Goal: Information Seeking & Learning: Learn about a topic

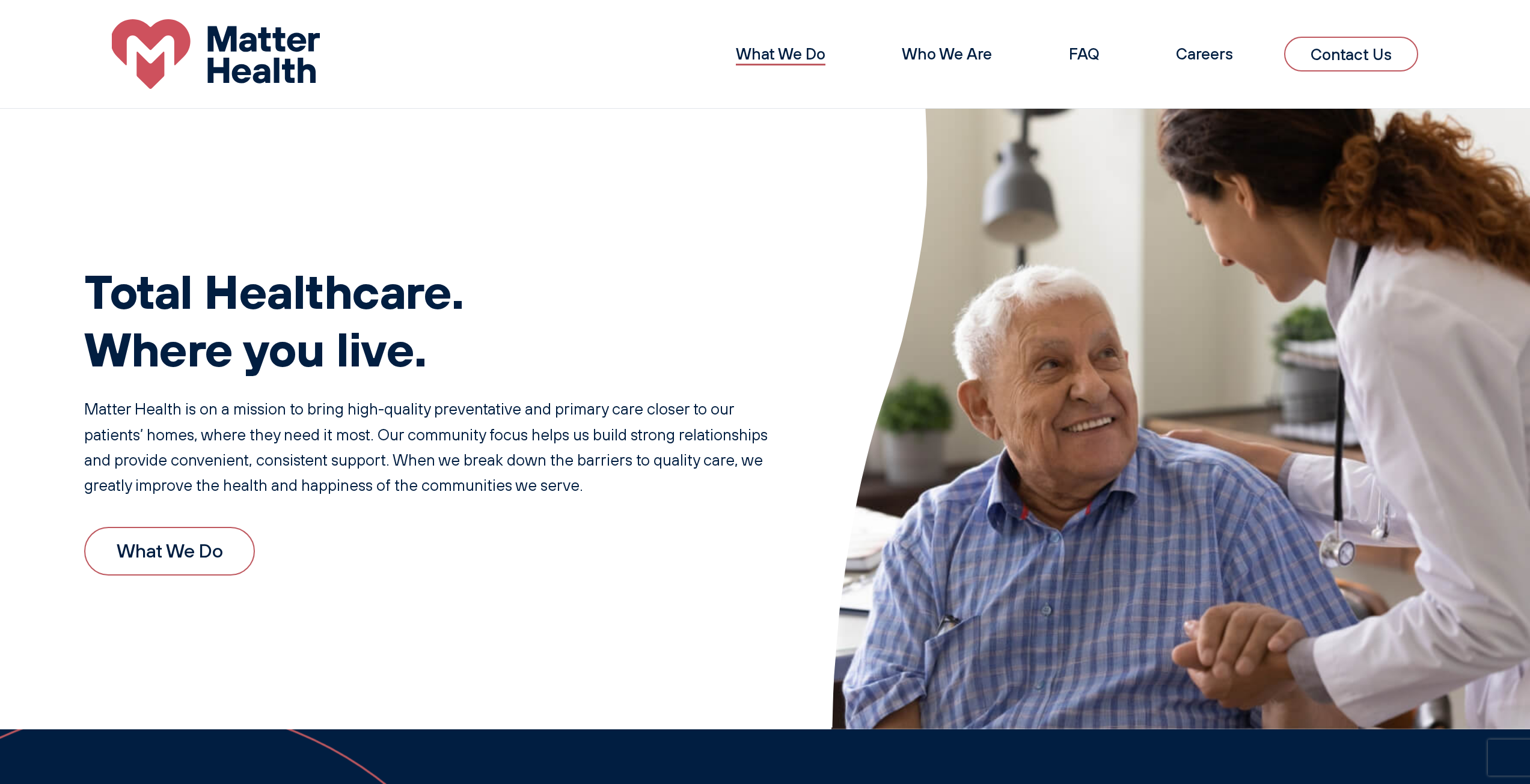
click at [761, 51] on link "What We Do" at bounding box center [780, 54] width 90 height 20
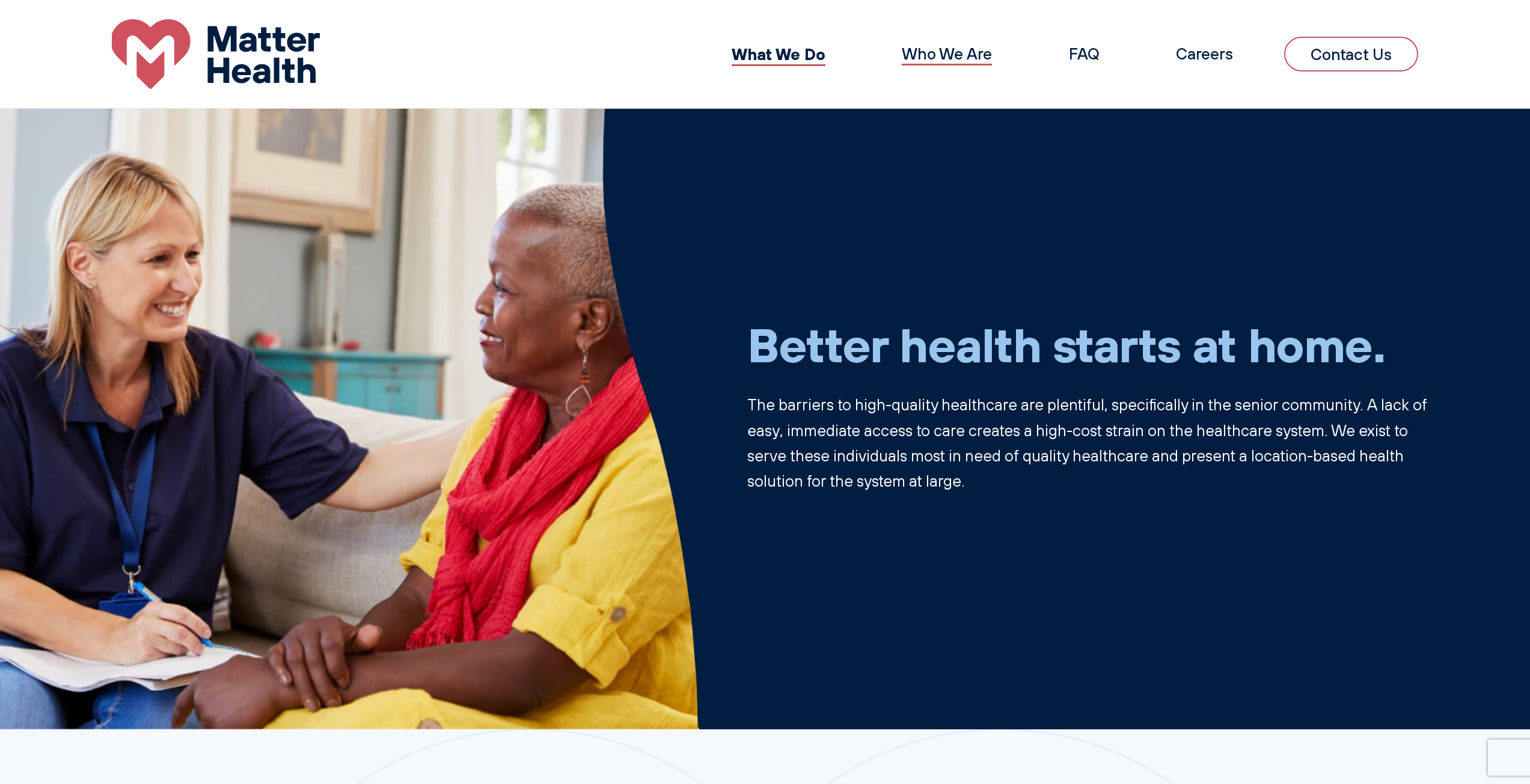
click at [959, 60] on link "Who We Are" at bounding box center [947, 54] width 90 height 20
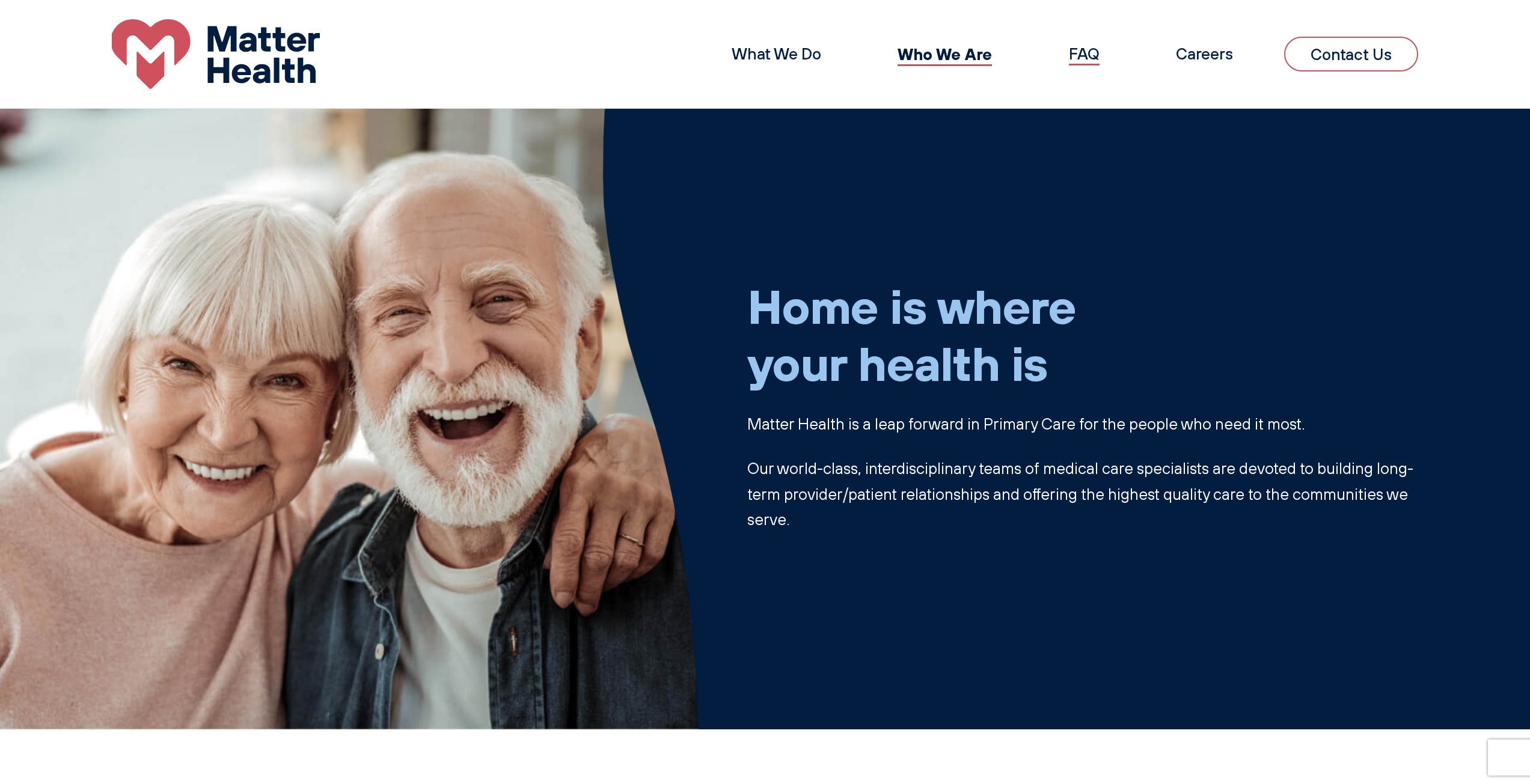
click at [1087, 63] on link "FAQ" at bounding box center [1084, 54] width 31 height 20
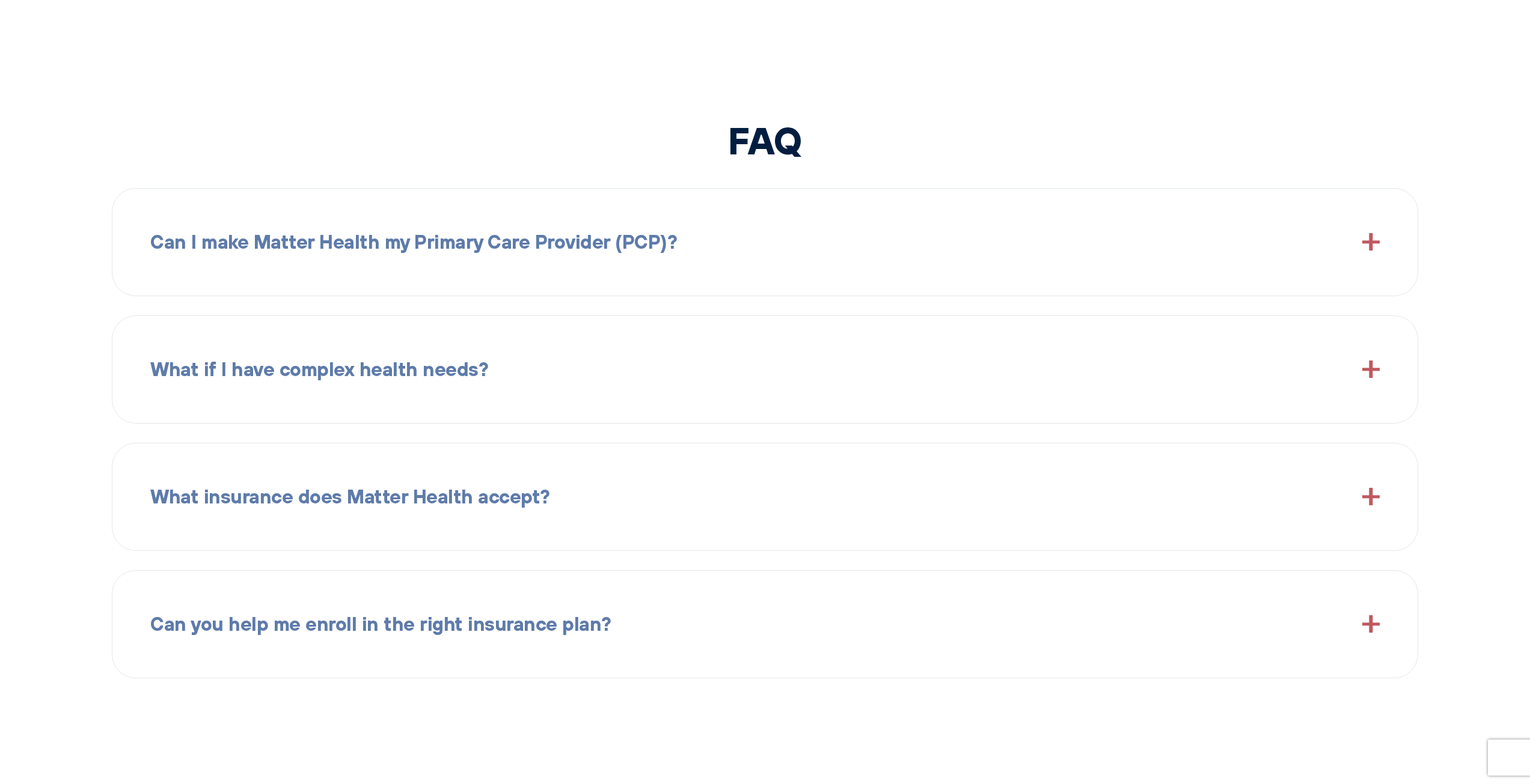
scroll to position [1985, 0]
click at [912, 266] on div "Can I make Matter Health my Primary Care Provider (PCP)?" at bounding box center [764, 241] width 1229 height 69
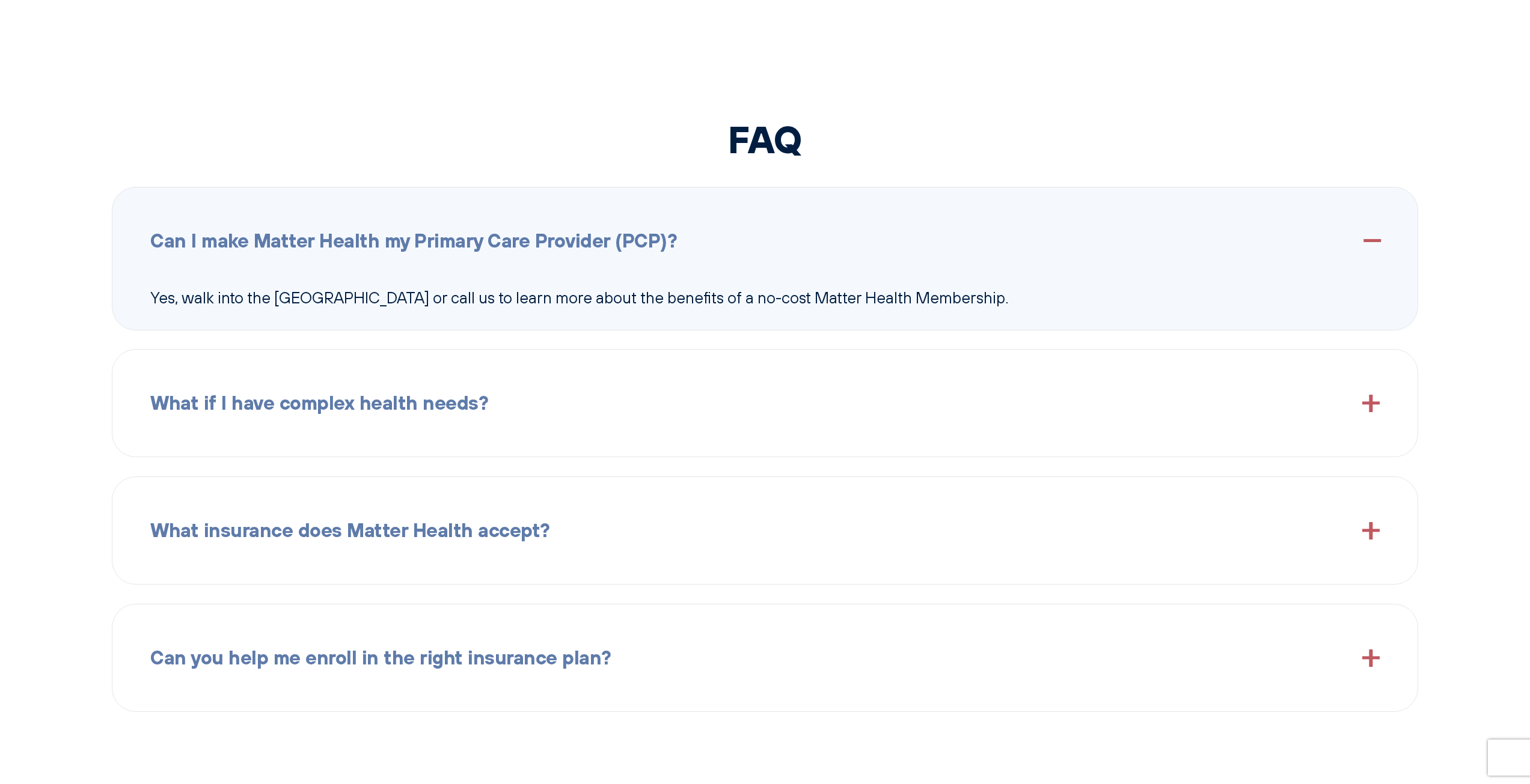
click at [633, 418] on div "What if I have complex health needs?" at bounding box center [764, 403] width 1229 height 69
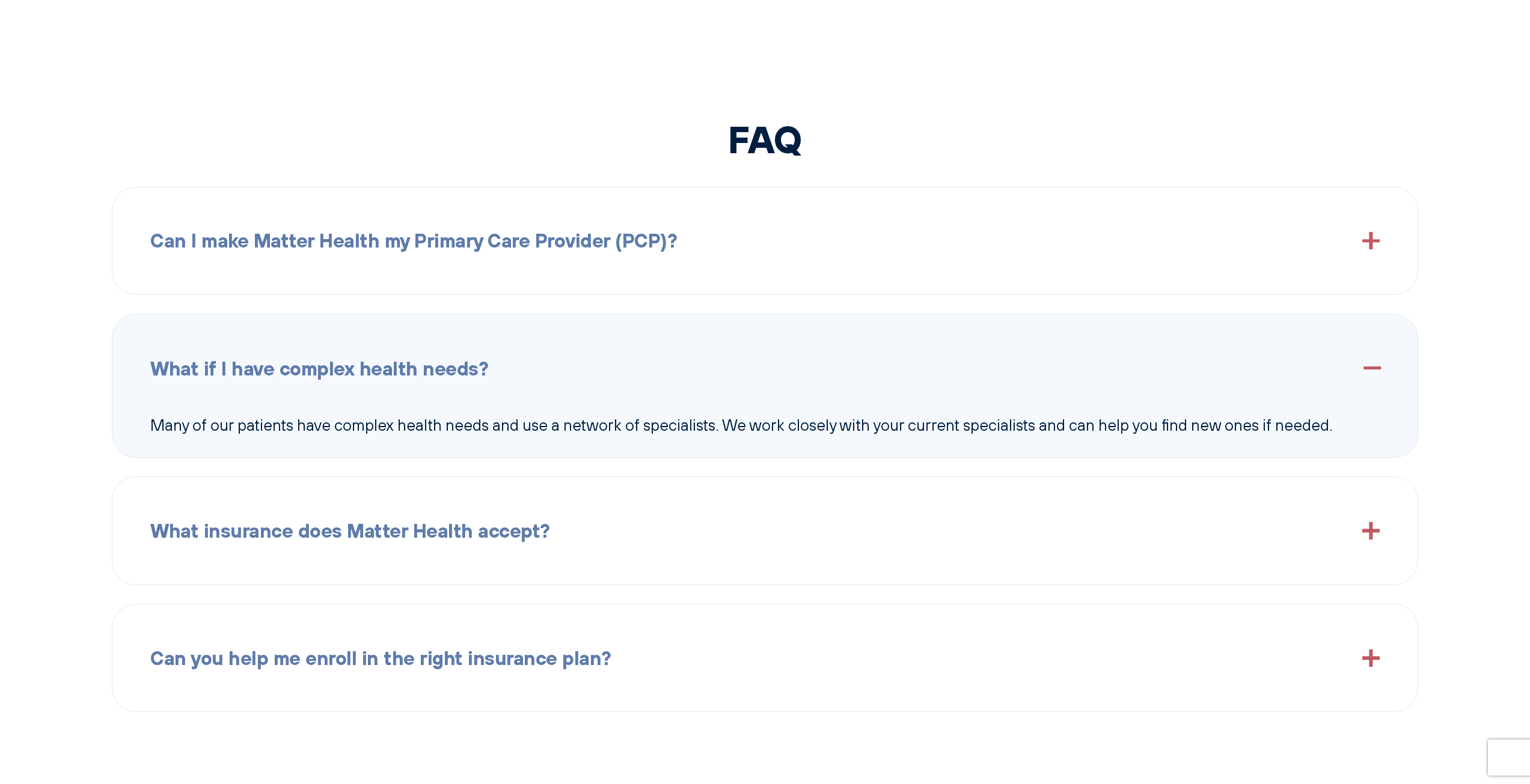
click at [761, 526] on div "What insurance does Matter Health accept?" at bounding box center [764, 531] width 1229 height 69
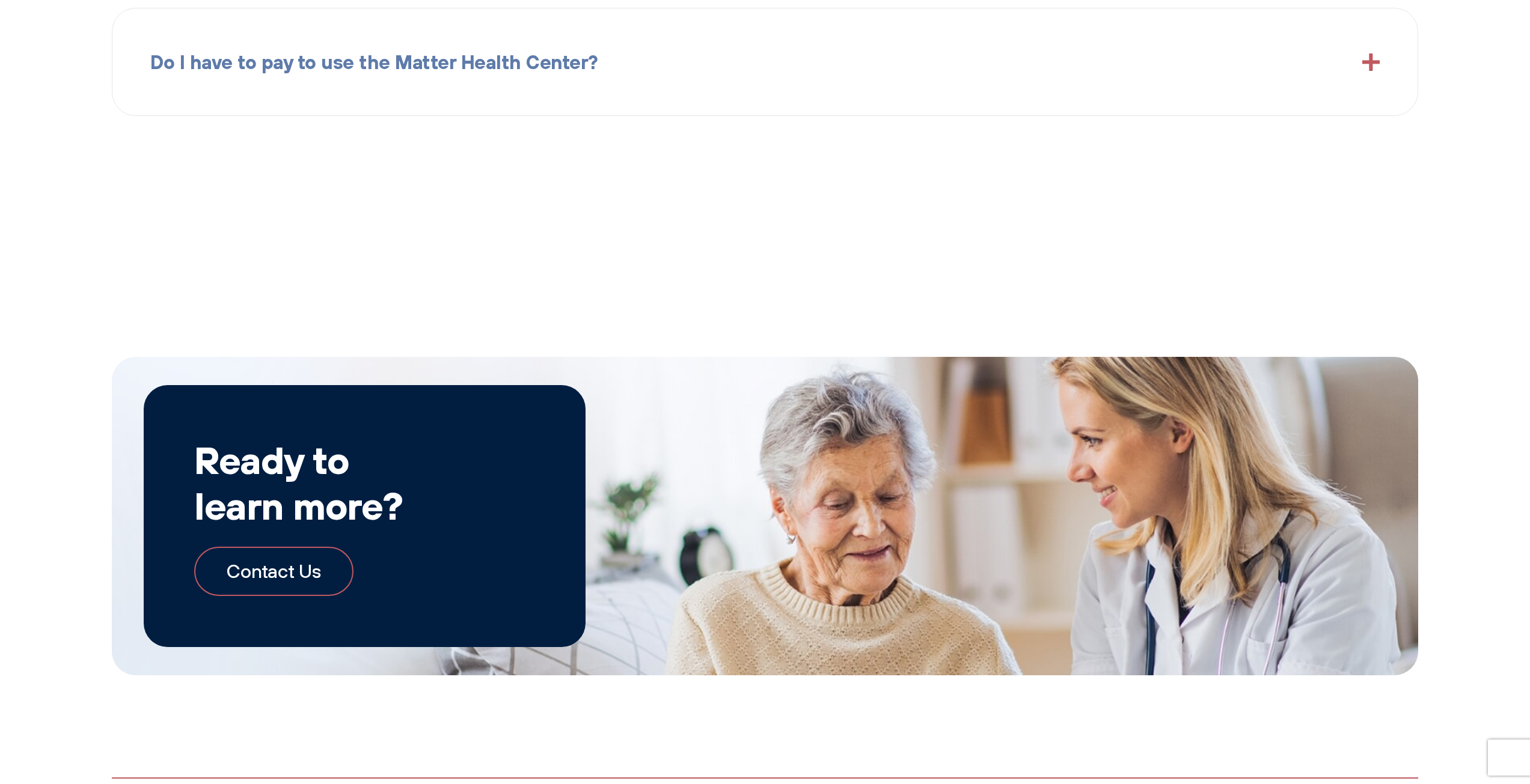
scroll to position [3039, 0]
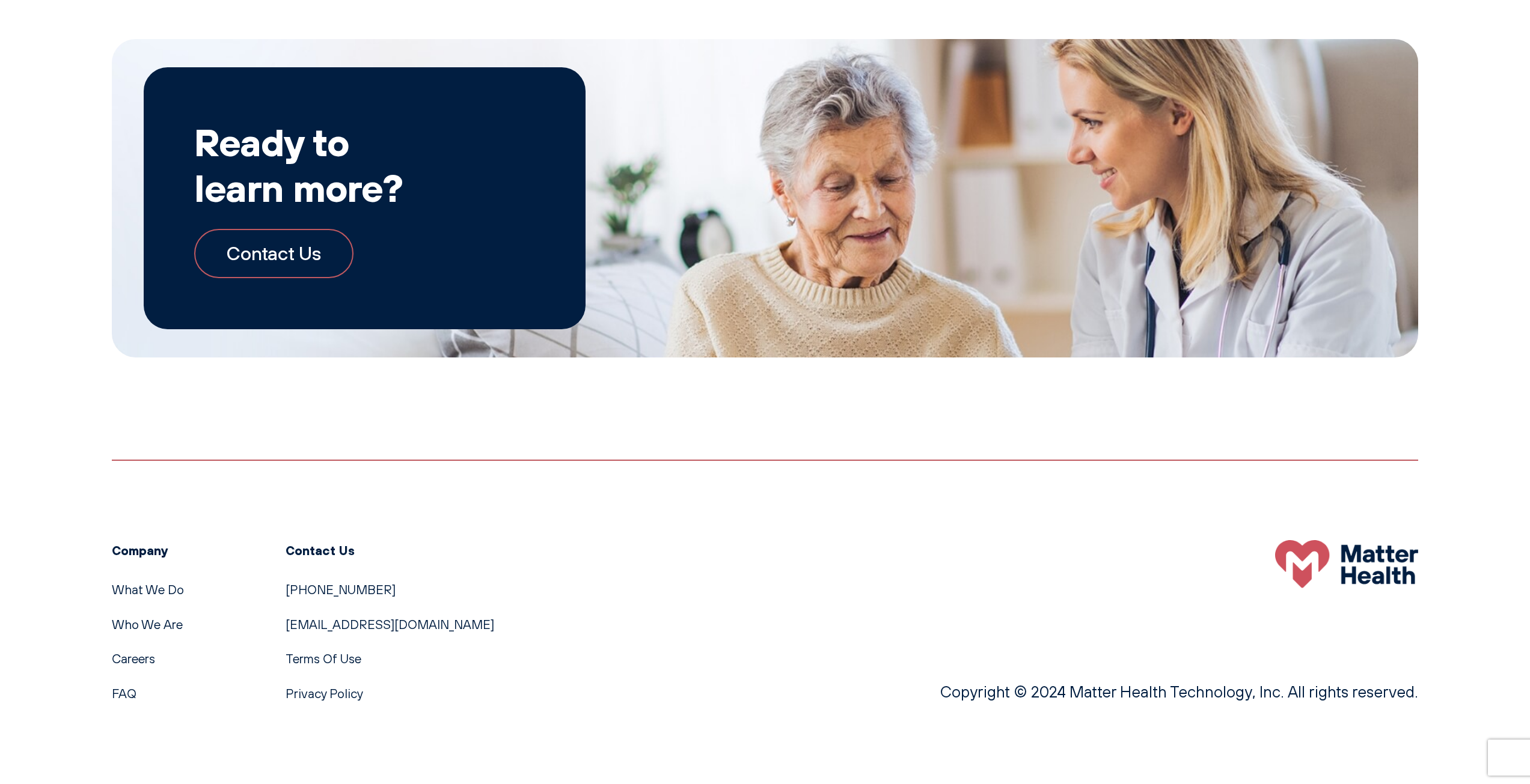
click at [317, 259] on link "Contact Us" at bounding box center [273, 253] width 159 height 48
